Goal: Information Seeking & Learning: Check status

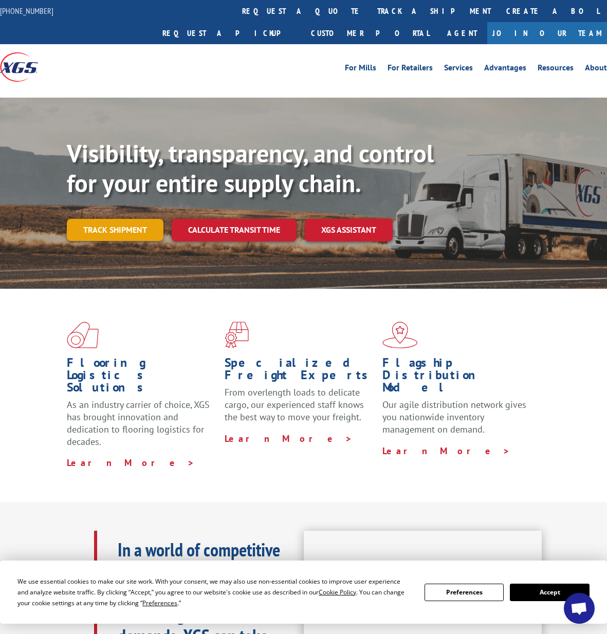
click at [110, 219] on link "Track shipment" at bounding box center [115, 230] width 97 height 22
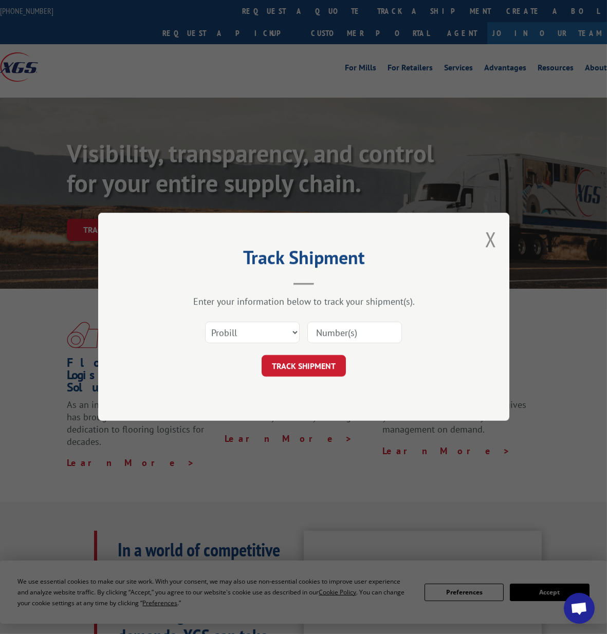
click at [371, 332] on input at bounding box center [354, 333] width 95 height 22
paste input "17496445"
type input "17496445"
click at [323, 360] on button "TRACK SHIPMENT" at bounding box center [304, 367] width 84 height 22
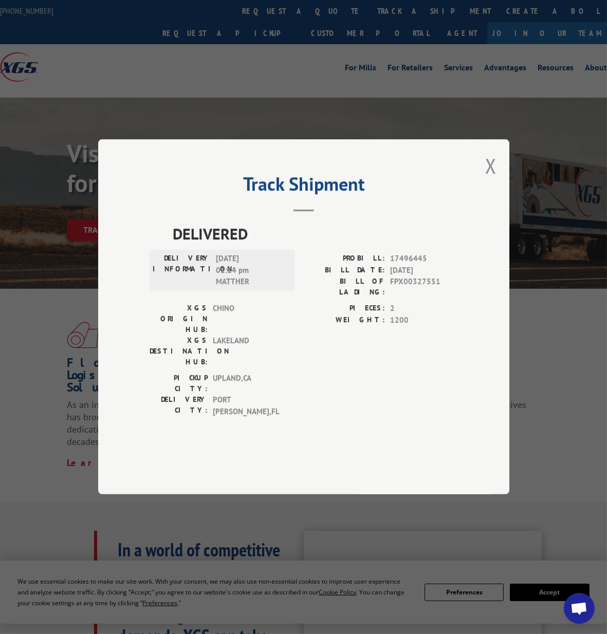
click at [220, 288] on span "[DATE] 01:14 pm MATTHER" at bounding box center [250, 270] width 69 height 35
click at [247, 288] on span "[DATE] 01:14 pm MATTHER" at bounding box center [250, 270] width 69 height 35
copy span "[DATE]"
click at [490, 179] on button "Close modal" at bounding box center [490, 165] width 11 height 27
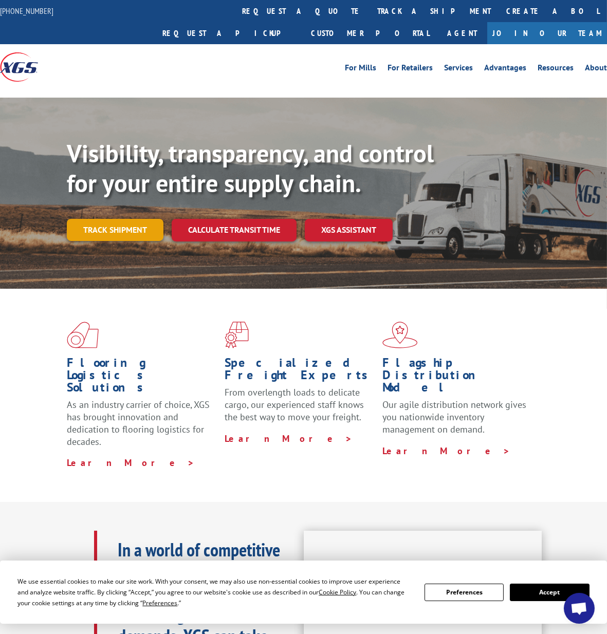
click at [110, 219] on link "Track shipment" at bounding box center [115, 230] width 97 height 22
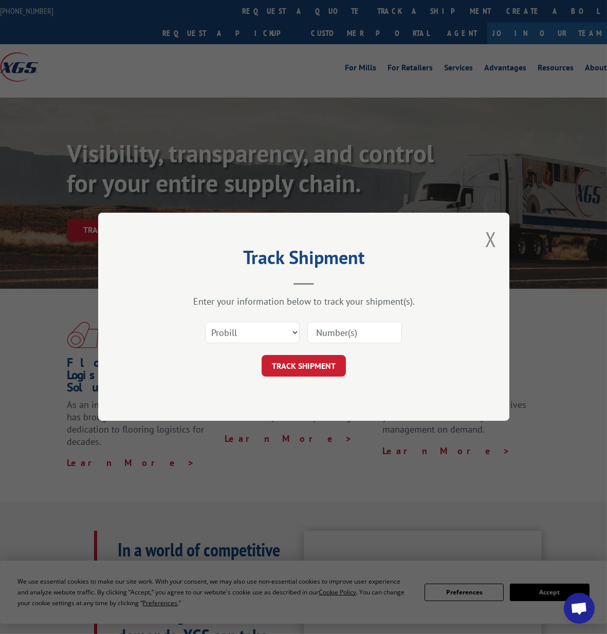
click at [353, 336] on input at bounding box center [354, 333] width 95 height 22
paste input "17622131"
type input "17622131"
click at [313, 369] on button "TRACK SHIPMENT" at bounding box center [304, 367] width 84 height 22
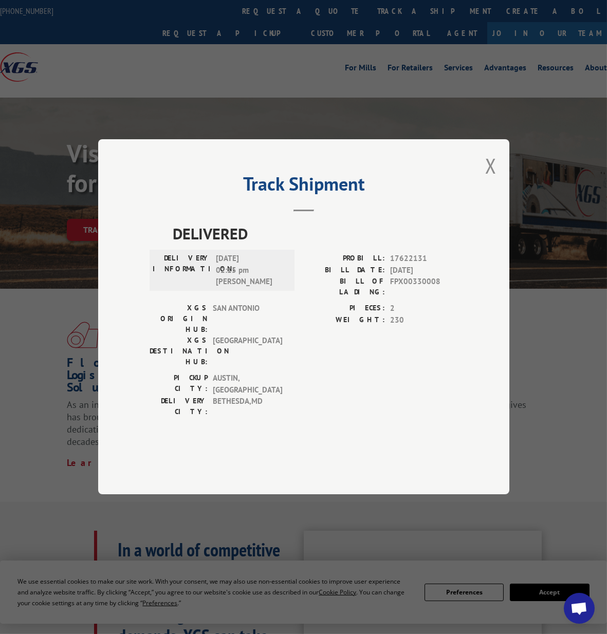
click at [219, 288] on span "[DATE] 02:15 pm [PERSON_NAME]" at bounding box center [250, 270] width 69 height 35
click at [236, 288] on span "[DATE] 02:15 pm [PERSON_NAME]" at bounding box center [250, 270] width 69 height 35
click at [247, 288] on span "[DATE] 02:15 pm [PERSON_NAME]" at bounding box center [250, 270] width 69 height 35
copy span "[DATE]"
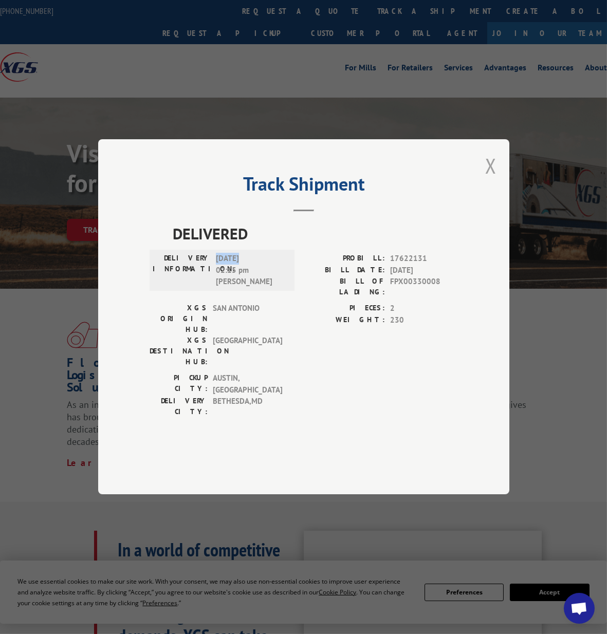
click at [487, 179] on button "Close modal" at bounding box center [490, 165] width 11 height 27
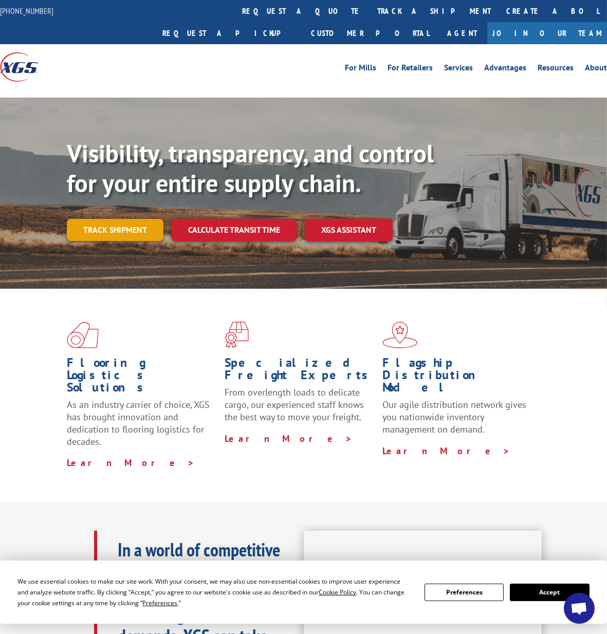
click at [114, 219] on link "Track shipment" at bounding box center [115, 230] width 97 height 22
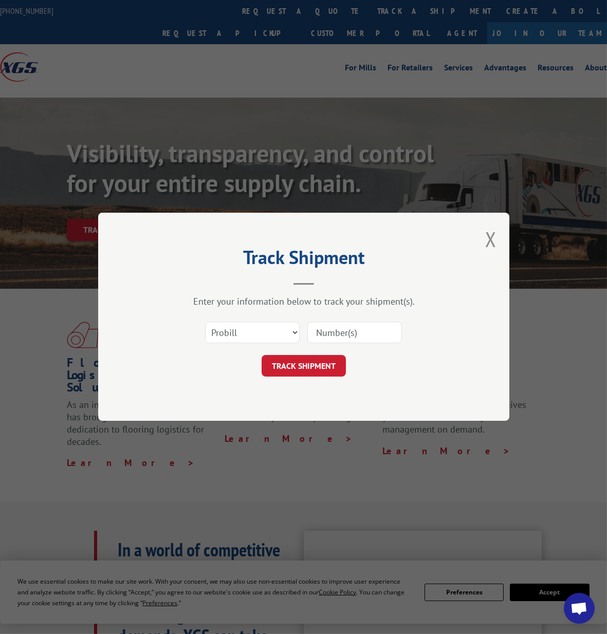
click at [335, 334] on input at bounding box center [354, 333] width 95 height 22
paste input "17637257"
type input "17637257"
click at [315, 368] on button "TRACK SHIPMENT" at bounding box center [304, 367] width 84 height 22
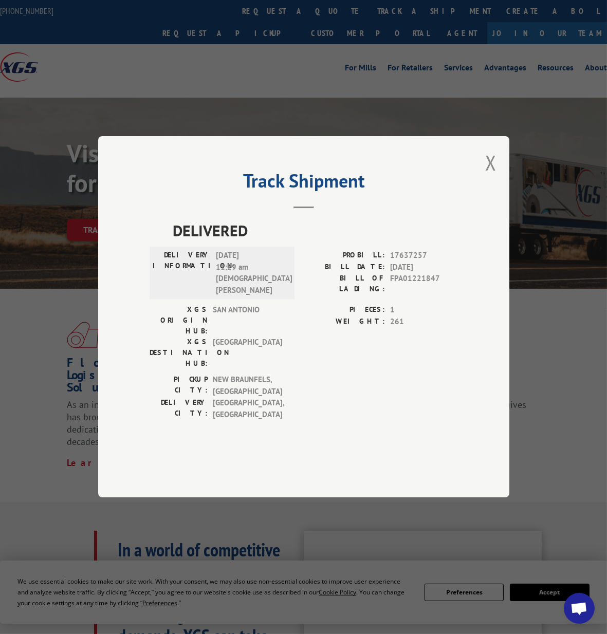
click at [218, 288] on span "[DATE] 11:29 am [DEMOGRAPHIC_DATA][PERSON_NAME]" at bounding box center [250, 273] width 69 height 46
click at [246, 290] on span "[DATE] 11:29 am [DEMOGRAPHIC_DATA][PERSON_NAME]" at bounding box center [250, 273] width 69 height 46
copy span "[DATE]"
click at [491, 176] on button "Close modal" at bounding box center [490, 162] width 11 height 27
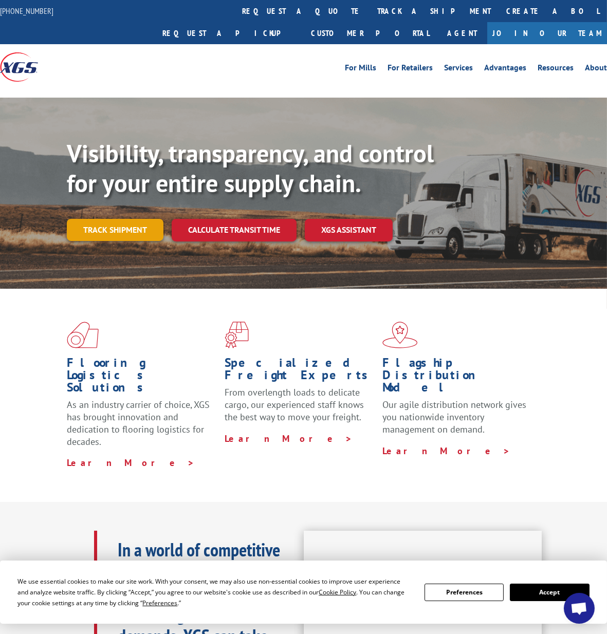
click at [116, 219] on link "Track shipment" at bounding box center [115, 230] width 97 height 22
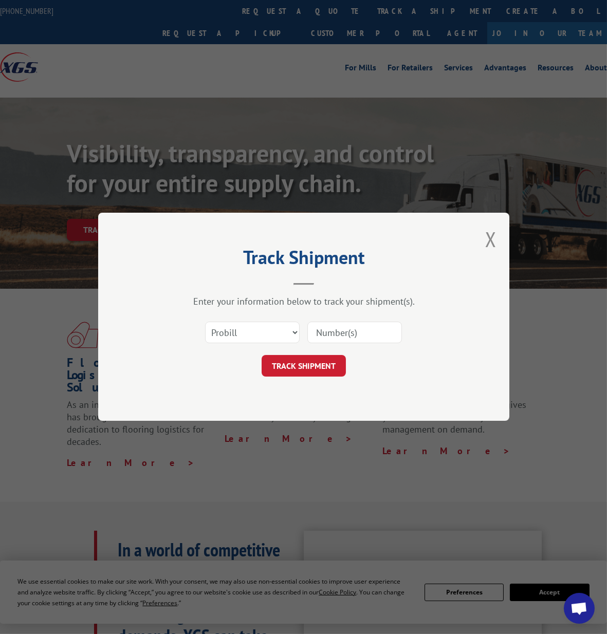
click at [357, 332] on input at bounding box center [354, 333] width 95 height 22
paste input "17635449"
type input "17635449"
click at [328, 368] on button "TRACK SHIPMENT" at bounding box center [304, 367] width 84 height 22
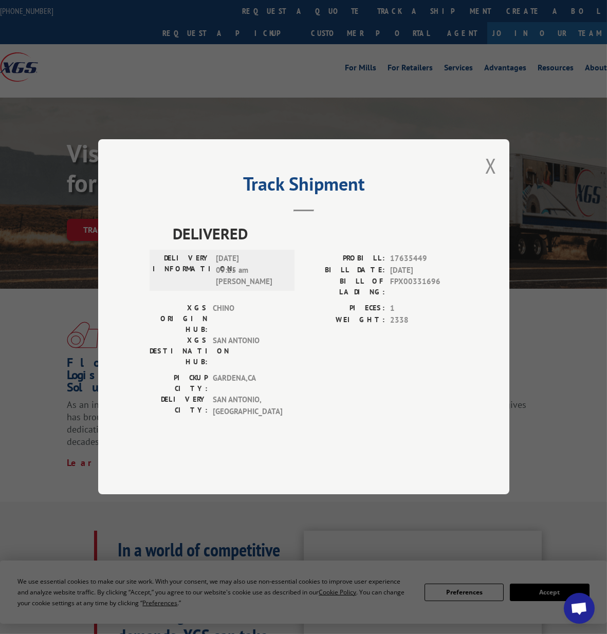
click at [222, 287] on span "[DATE] 09:25 am [PERSON_NAME]" at bounding box center [250, 270] width 69 height 35
click at [245, 288] on span "[DATE] 09:25 am [PERSON_NAME]" at bounding box center [250, 270] width 69 height 35
copy span "[DATE]"
